Goal: Navigation & Orientation: Find specific page/section

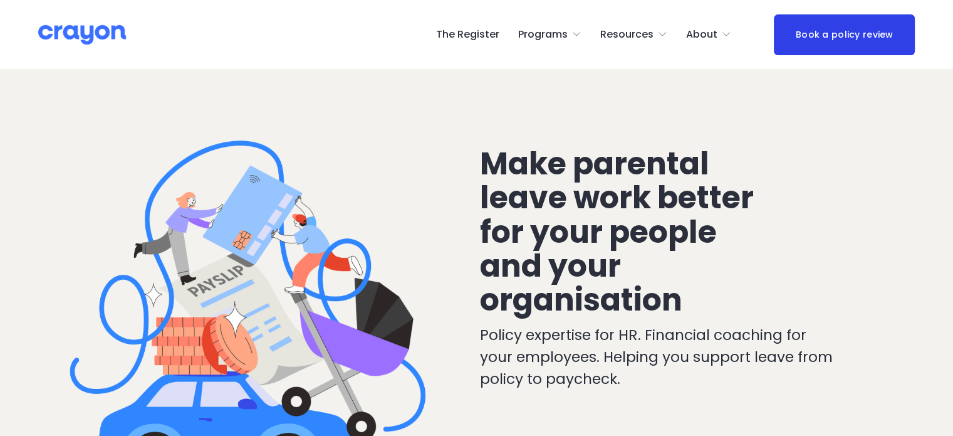
click at [643, 34] on span "Resources" at bounding box center [627, 35] width 53 height 18
click at [0, 0] on span "Parent Hub" at bounding box center [0, 0] width 0 height 0
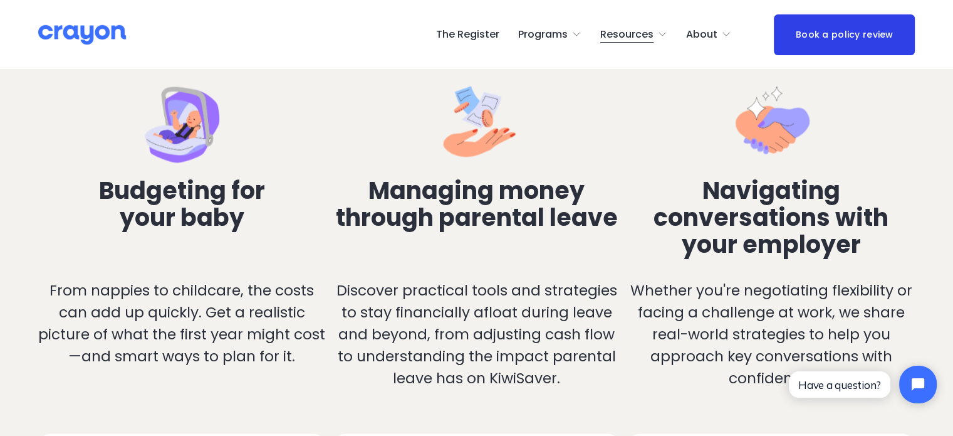
scroll to position [2445, 0]
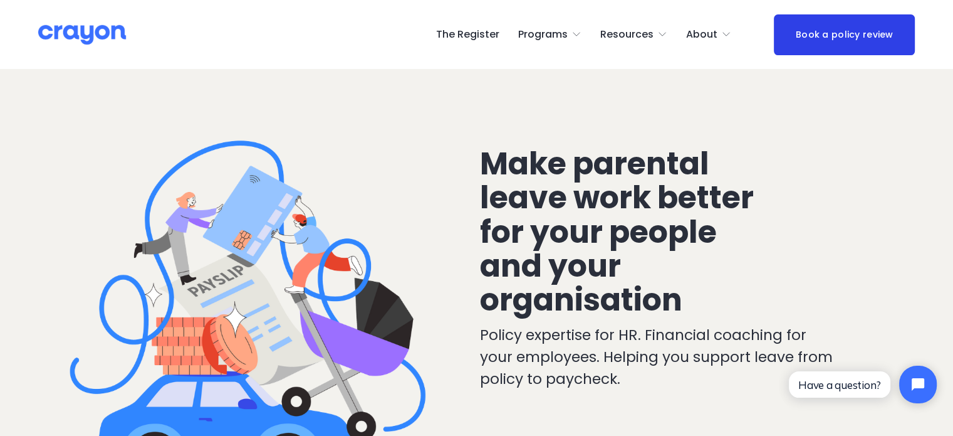
click at [488, 34] on link "The Register" at bounding box center [467, 34] width 63 height 20
